Goal: Task Accomplishment & Management: Manage account settings

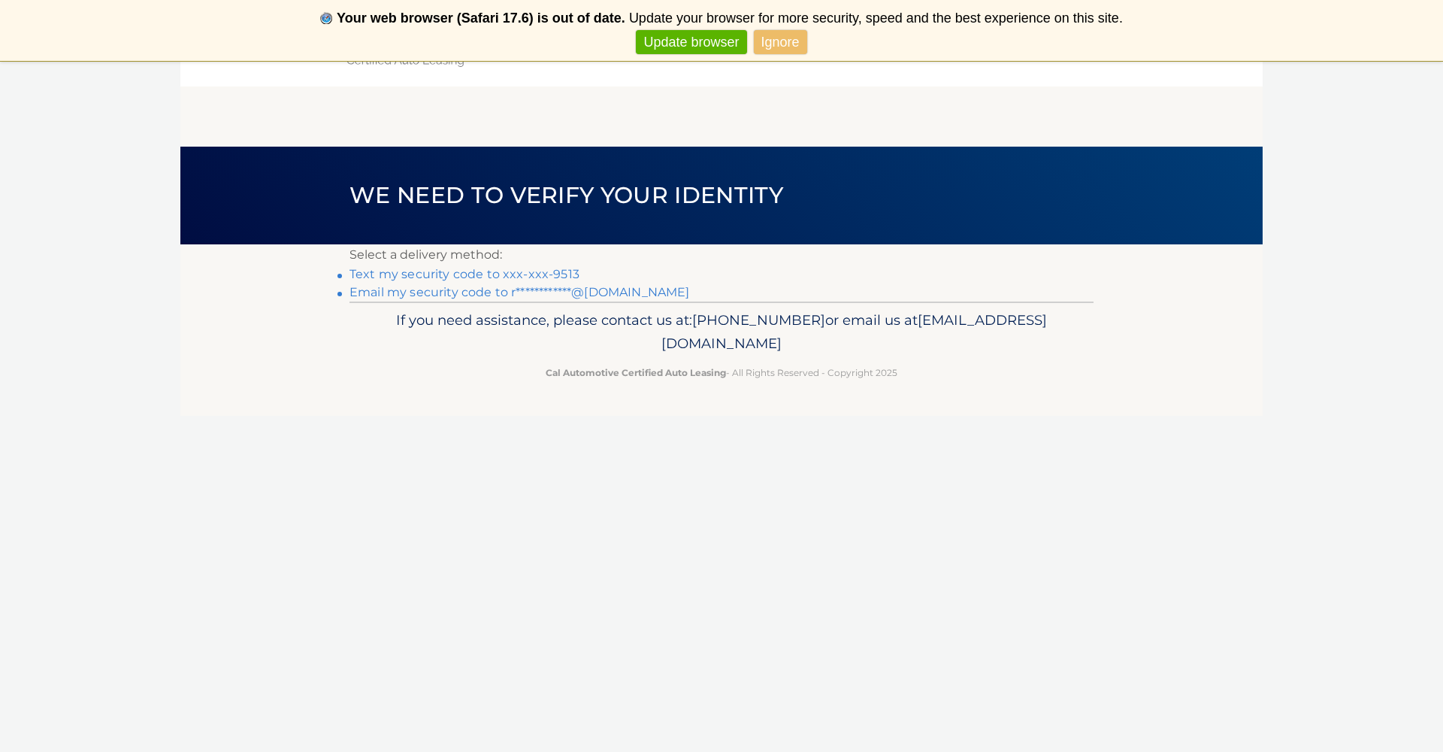
click at [467, 274] on link "Text my security code to xxx-xxx-9513" at bounding box center [464, 274] width 230 height 14
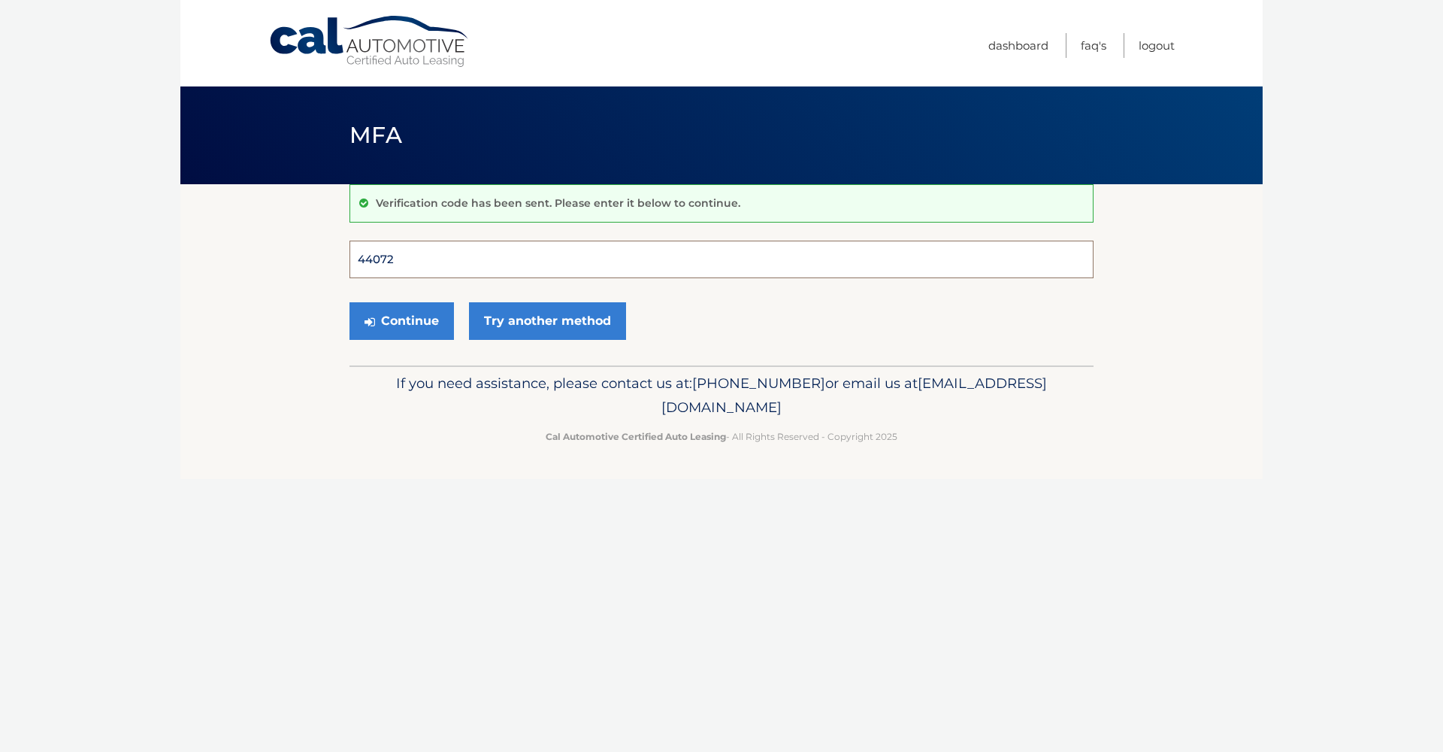
type input "440727"
click at [401, 320] on button "Continue" at bounding box center [401, 321] width 104 height 38
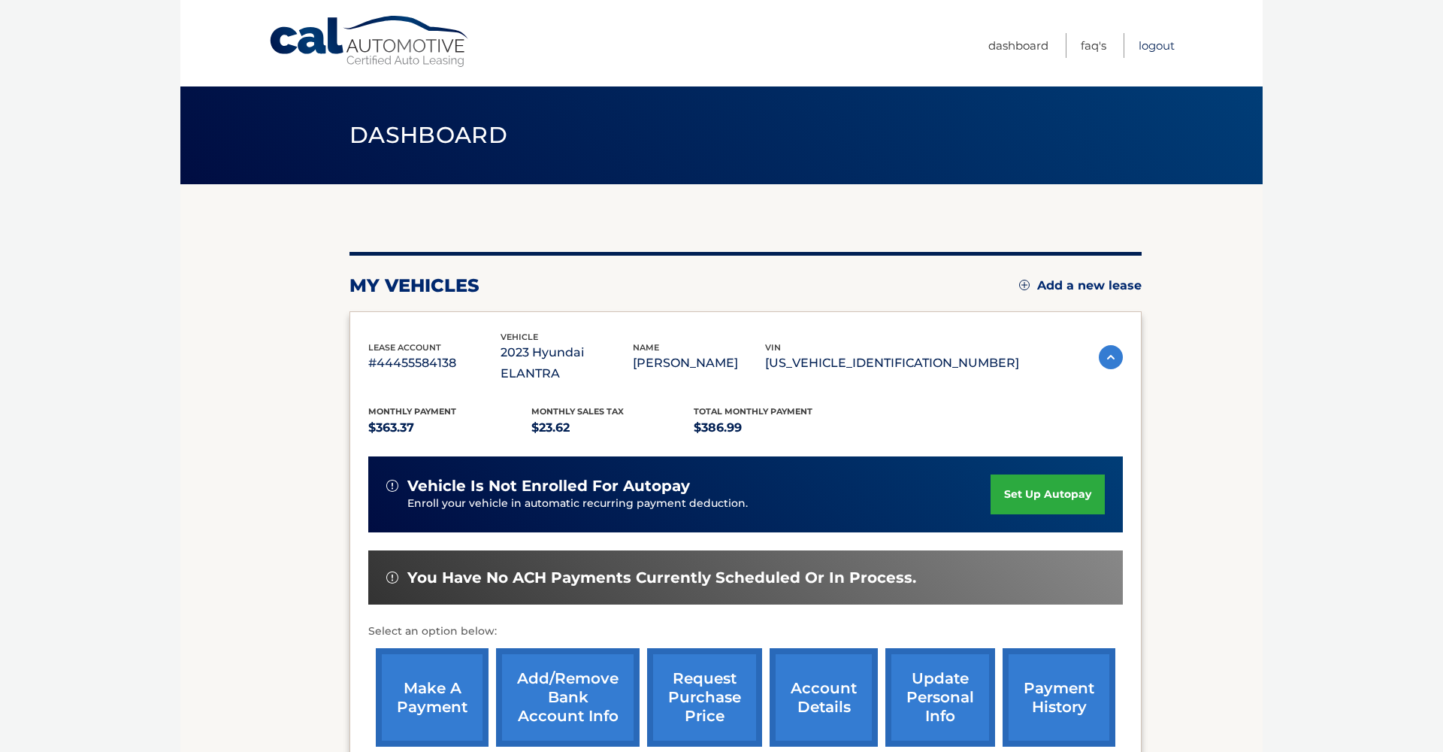
click at [1152, 47] on link "Logout" at bounding box center [1157, 45] width 36 height 25
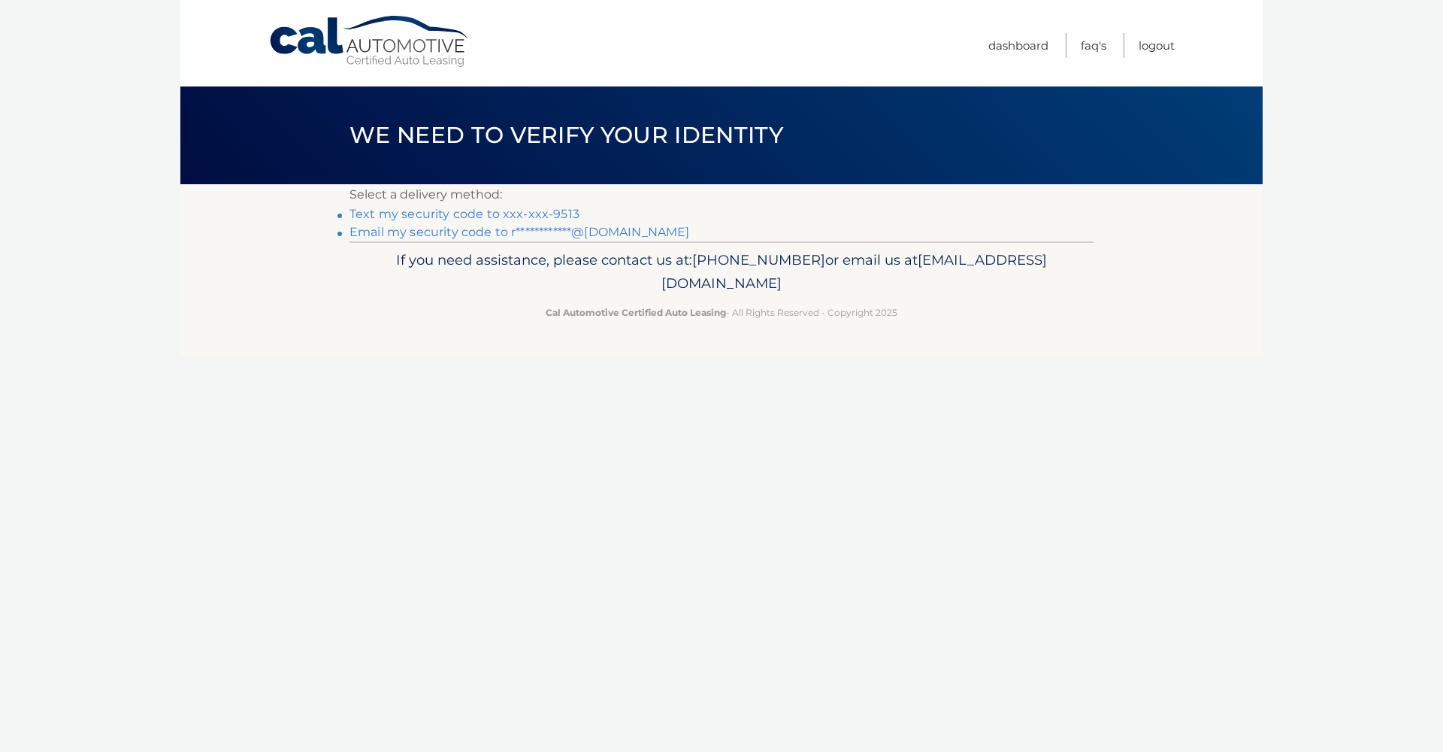
click at [510, 216] on link "Text my security code to xxx-xxx-9513" at bounding box center [464, 214] width 230 height 14
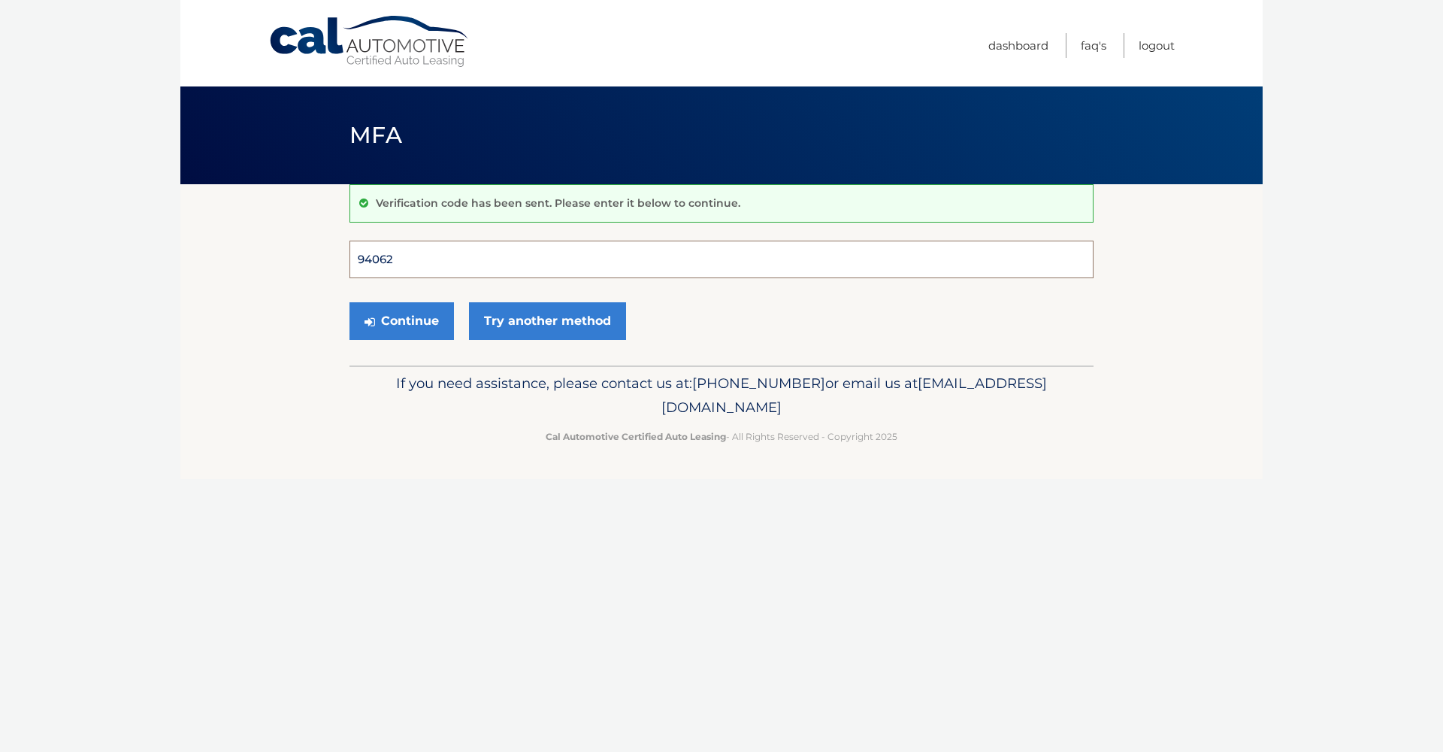
type input "940628"
click at [401, 320] on button "Continue" at bounding box center [401, 321] width 104 height 38
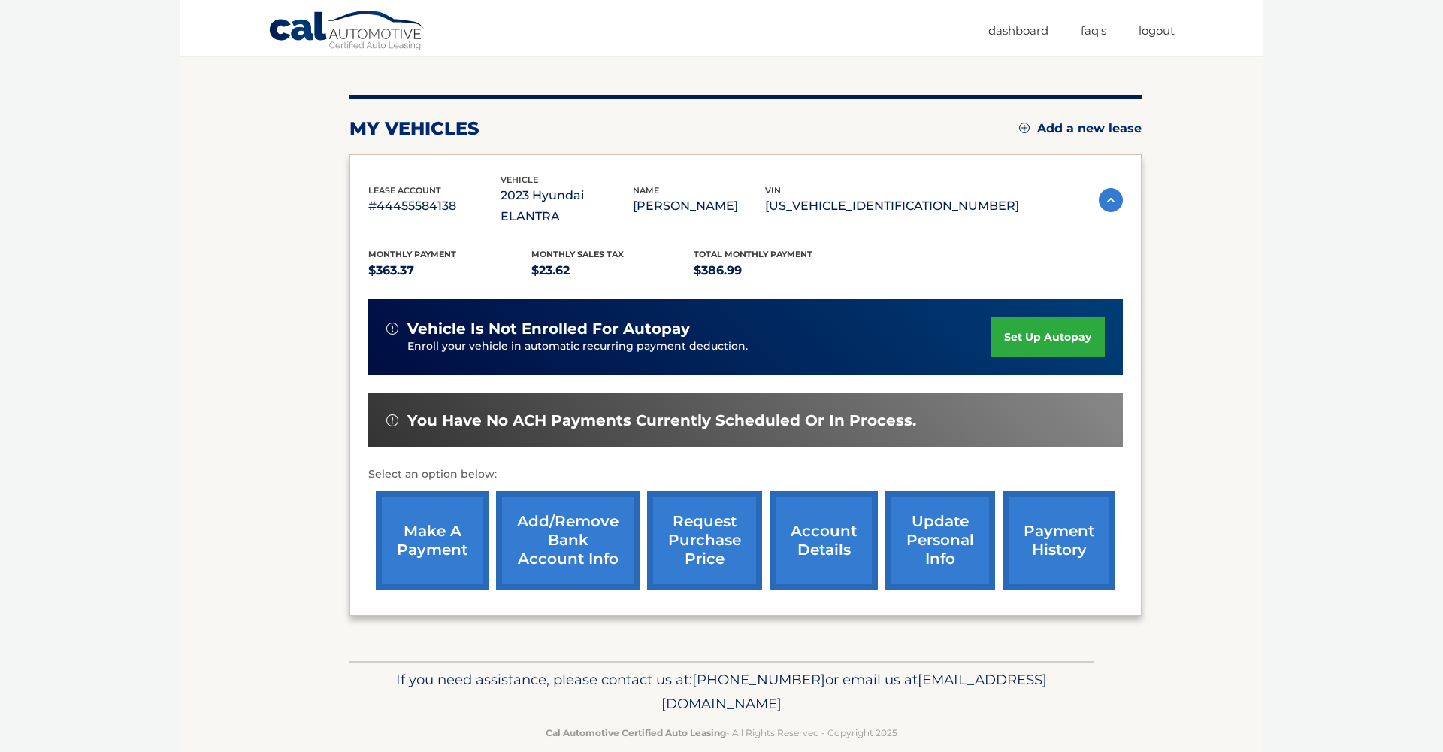
scroll to position [156, 0]
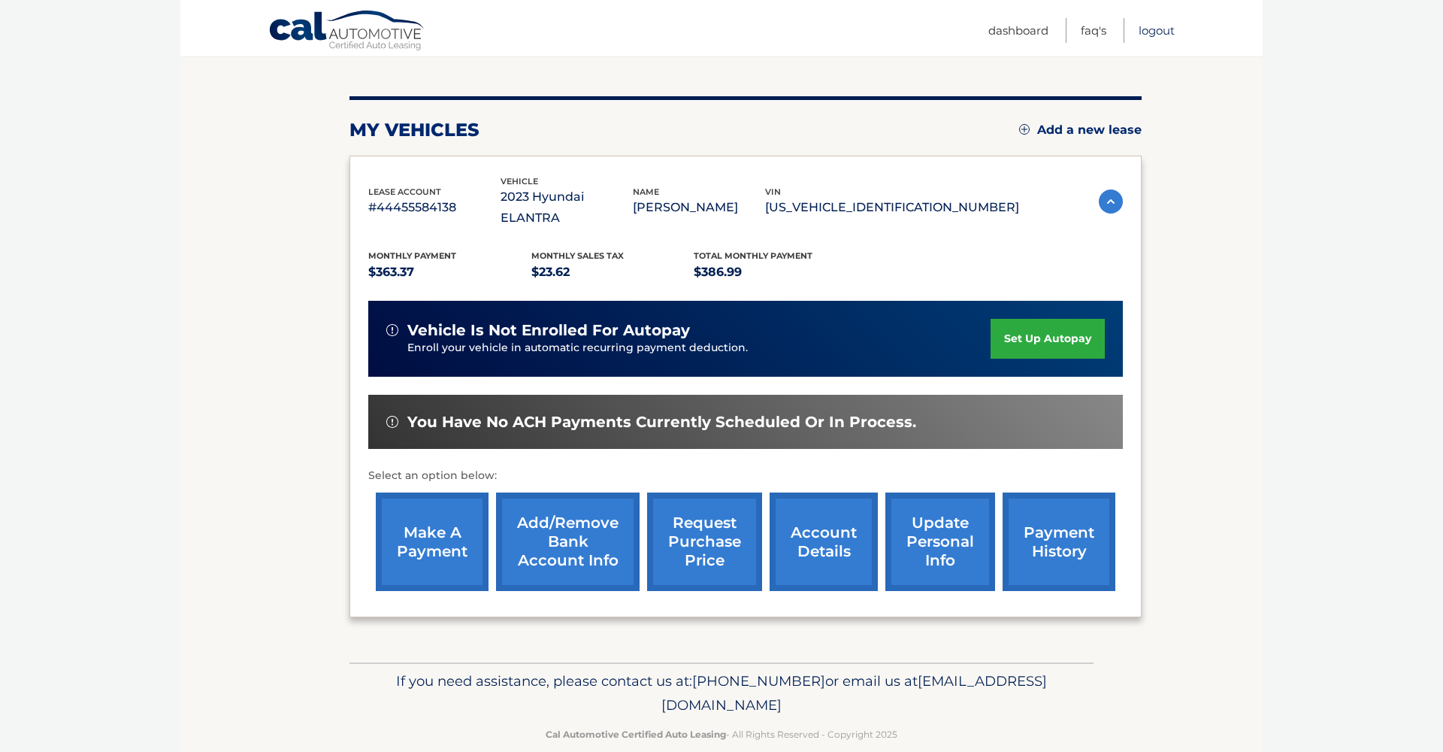
click at [1157, 34] on link "Logout" at bounding box center [1157, 30] width 36 height 25
